Goal: Task Accomplishment & Management: Use online tool/utility

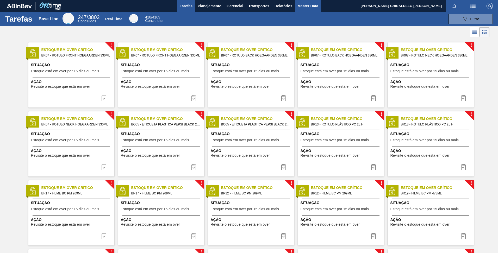
click at [301, 6] on span "Master Data" at bounding box center [308, 6] width 21 height 6
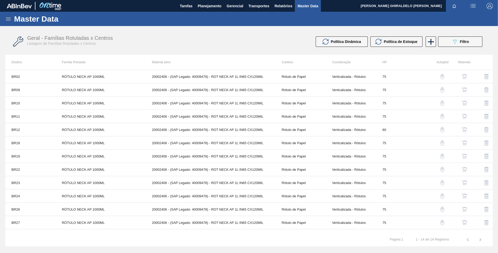
click at [6, 20] on icon at bounding box center [8, 19] width 6 height 6
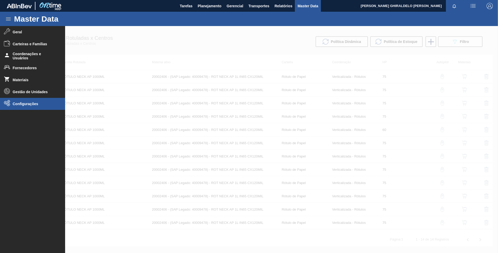
click at [27, 101] on li "Configurações" at bounding box center [32, 104] width 65 height 12
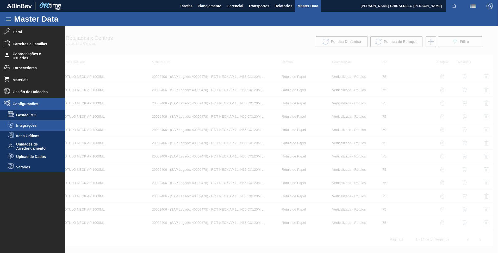
click at [28, 124] on span "Integrações" at bounding box center [36, 126] width 40 height 4
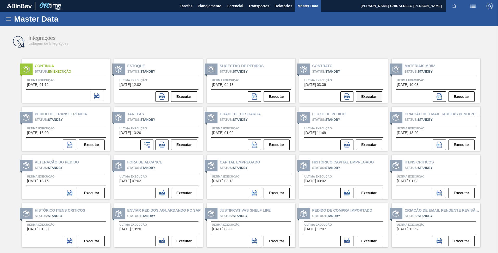
click at [366, 96] on button "Executar" at bounding box center [369, 96] width 26 height 10
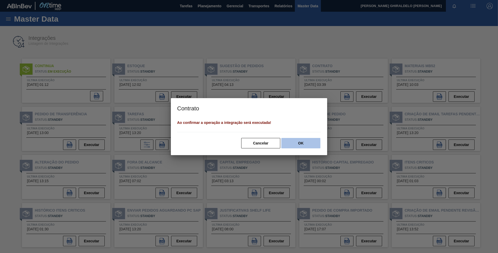
click at [297, 144] on button "OK" at bounding box center [300, 143] width 39 height 10
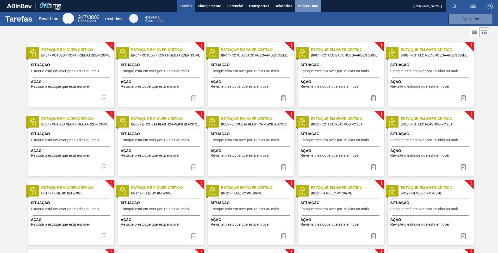
click at [302, 6] on span "Master Data" at bounding box center [308, 6] width 21 height 6
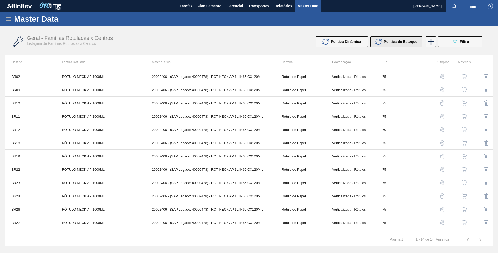
click at [394, 43] on span "Política de Estoque" at bounding box center [401, 42] width 34 height 4
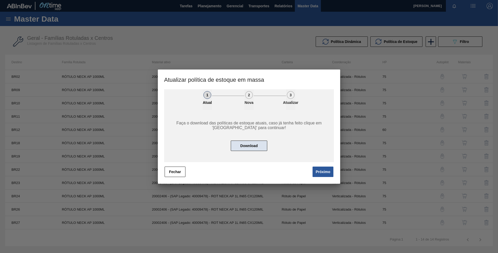
click at [246, 147] on button "Download" at bounding box center [249, 146] width 36 height 10
click at [252, 56] on div at bounding box center [249, 126] width 498 height 253
click at [267, 28] on div at bounding box center [249, 126] width 498 height 253
click at [175, 173] on button "Fechar" at bounding box center [175, 172] width 21 height 10
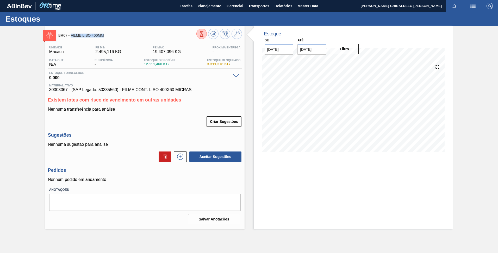
drag, startPoint x: 107, startPoint y: 36, endPoint x: 71, endPoint y: 39, distance: 36.9
click at [71, 39] on div "BR07 - FILME LISO 400MM" at bounding box center [127, 35] width 138 height 12
copy span "FILME LISO 400MM"
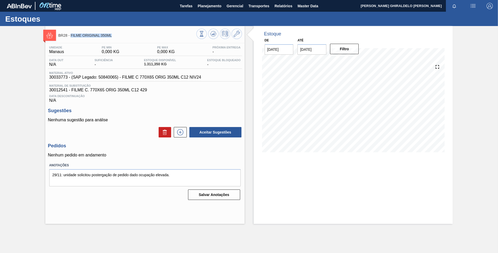
drag, startPoint x: 113, startPoint y: 35, endPoint x: 71, endPoint y: 38, distance: 41.5
click at [71, 38] on div "BR28 - FILME ORIGINAL 350ML" at bounding box center [127, 35] width 138 height 12
copy span "FILME ORIGINAL 350ML"
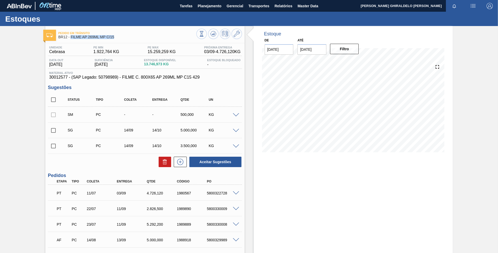
drag, startPoint x: 115, startPoint y: 38, endPoint x: 71, endPoint y: 38, distance: 43.8
click at [71, 38] on span "BR12 - FILME AP 269ML MP C/15" at bounding box center [127, 37] width 138 height 4
copy span "FILME AP 269ML MP C/15"
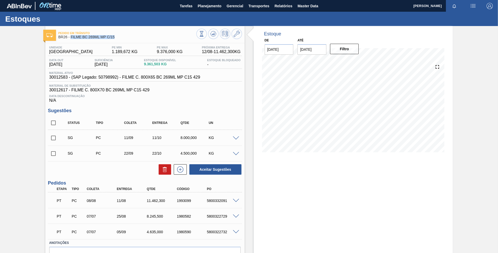
drag, startPoint x: 117, startPoint y: 36, endPoint x: 70, endPoint y: 39, distance: 46.7
click at [70, 39] on span "BR26 - FILME BC 269ML MP C/15" at bounding box center [127, 37] width 138 height 4
copy span "FILME BC 269ML MP C/15"
click at [308, 5] on span "Master Data" at bounding box center [308, 6] width 21 height 6
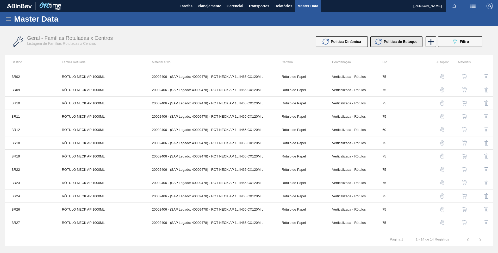
click at [403, 44] on div "Política de Estoque" at bounding box center [397, 42] width 42 height 6
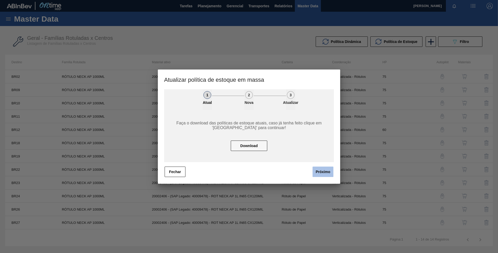
click at [315, 167] on button "Próximo" at bounding box center [323, 172] width 21 height 10
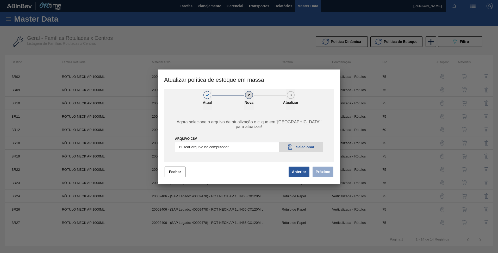
click at [293, 147] on input "ARQUIVO CSV" at bounding box center [249, 147] width 148 height 10
type input "C:\fakepath\POLITICA_DE_ESTOQUE_20250812_132552.csv"
click at [324, 173] on button "Próximo" at bounding box center [323, 172] width 21 height 10
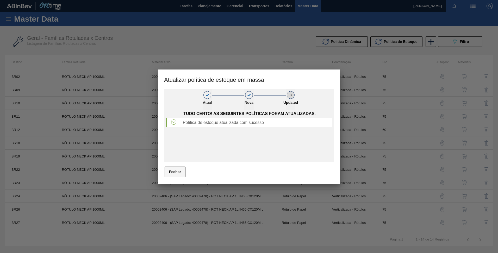
click at [175, 174] on button "Fechar" at bounding box center [175, 172] width 21 height 10
